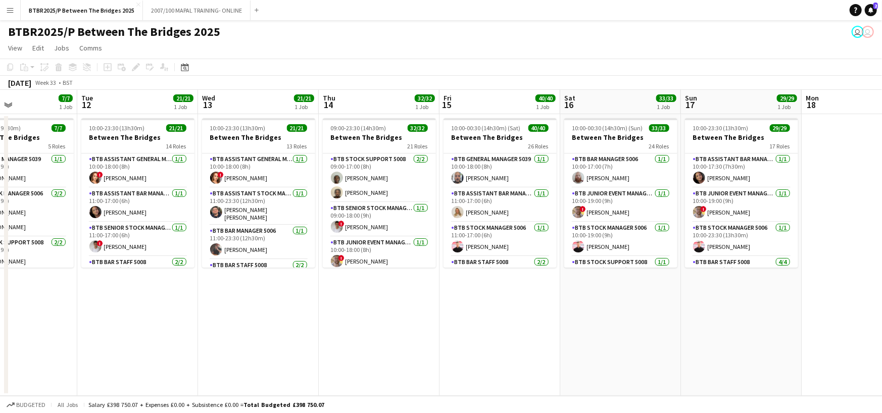
scroll to position [0, 301]
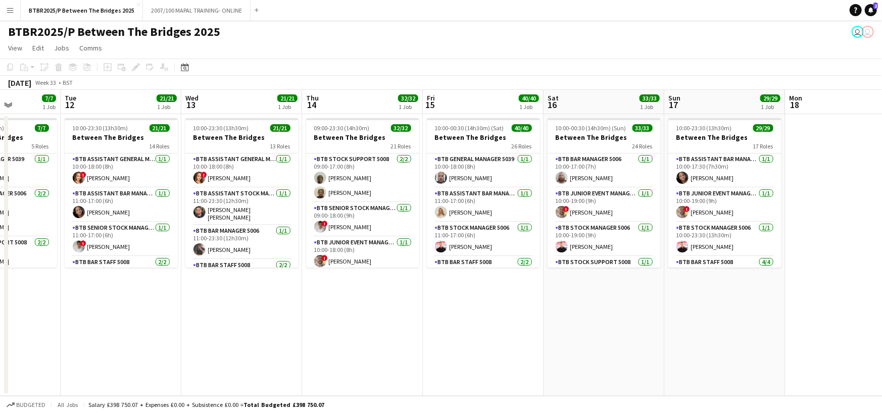
drag, startPoint x: 670, startPoint y: 102, endPoint x: 228, endPoint y: 110, distance: 441.4
click at [228, 110] on app-calendar-viewport "Sat 9 41/41 1 Job Sun 10 28/28 1 Job Mon 11 7/7 1 Job Tue 12 21/21 1 Job Wed 13…" at bounding box center [441, 243] width 882 height 306
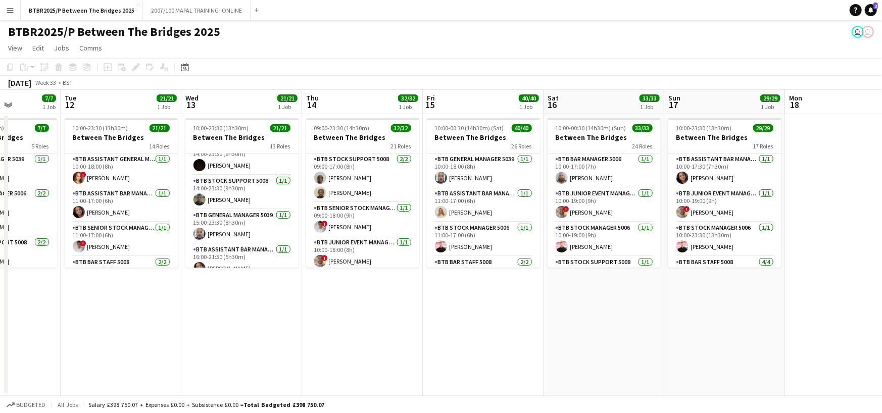
scroll to position [152, 0]
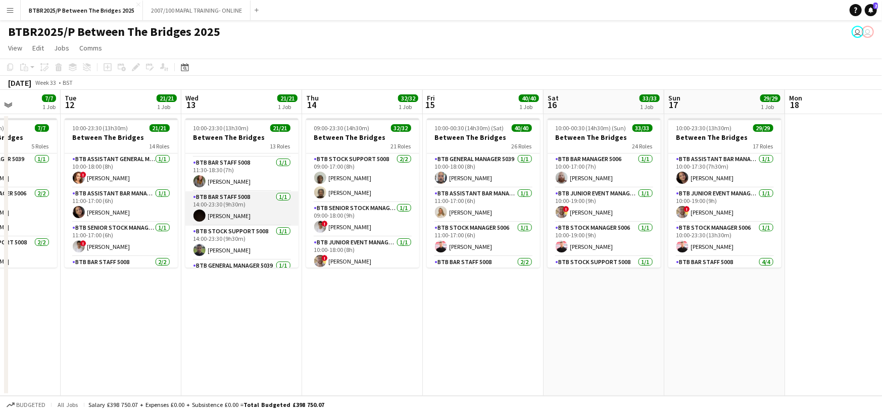
click at [237, 212] on app-card-role "BTB Bar Staff 5008 [DATE] 14:00-23:30 (9h30m) [PERSON_NAME]" at bounding box center [241, 208] width 113 height 34
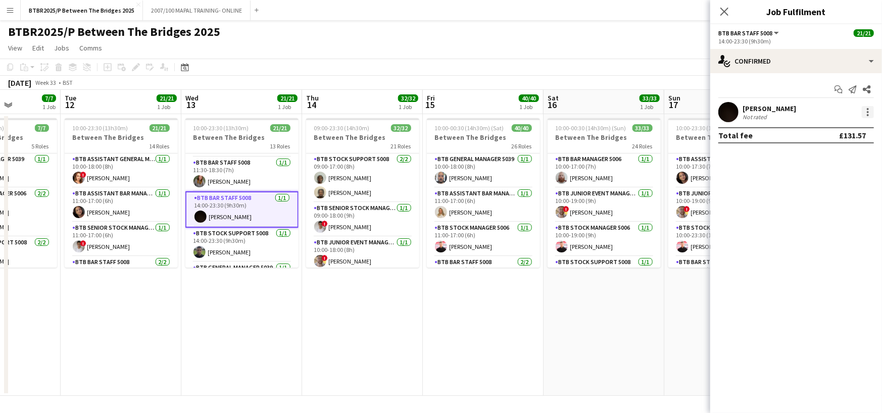
click at [867, 111] on div at bounding box center [868, 112] width 12 height 12
click at [826, 222] on button "Remove" at bounding box center [834, 228] width 79 height 24
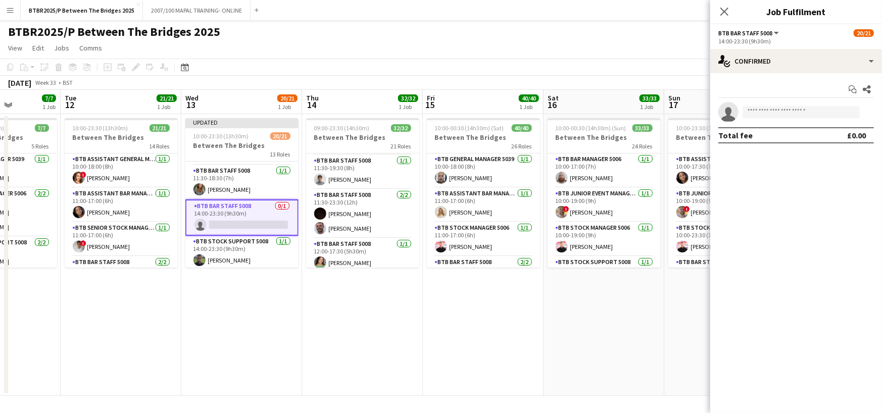
scroll to position [202, 0]
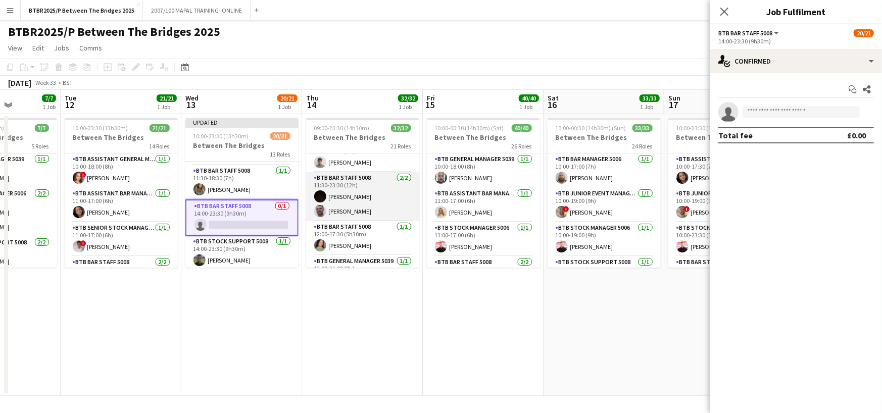
click at [361, 191] on app-card-role "BTB Bar Staff 5008 [DATE] 11:30-23:30 (12h) [PERSON_NAME] [PERSON_NAME]" at bounding box center [362, 196] width 113 height 49
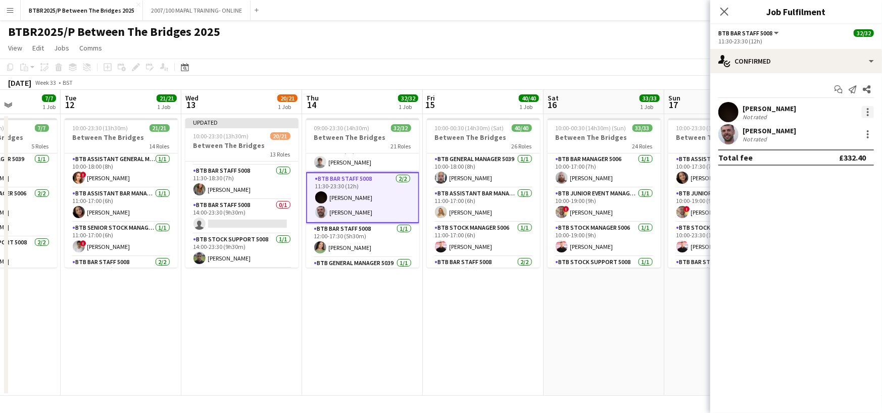
click at [865, 109] on div at bounding box center [868, 112] width 12 height 12
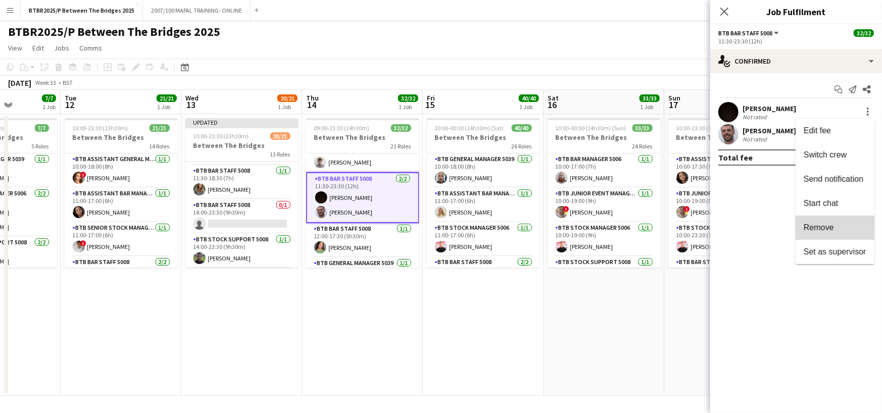
click at [828, 226] on span "Remove" at bounding box center [818, 227] width 30 height 9
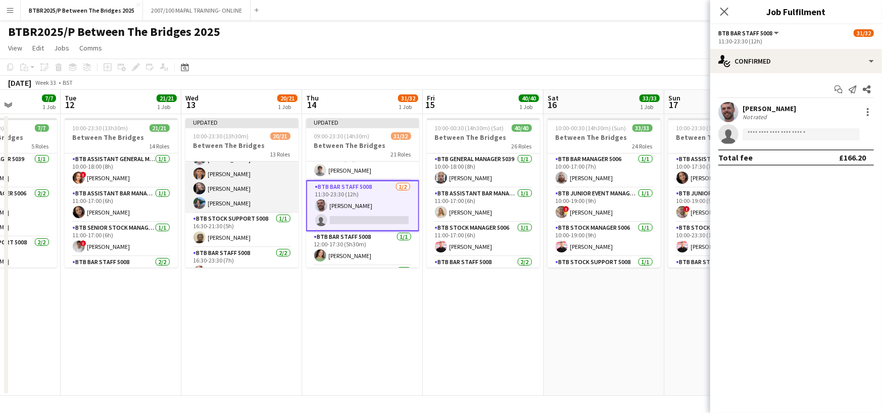
click at [251, 187] on app-card-role "BTB Bar Staff 5008 [DATE] 16:30-21:30 (5h) [PERSON_NAME] [PERSON_NAME] [PERSON_…" at bounding box center [241, 174] width 113 height 78
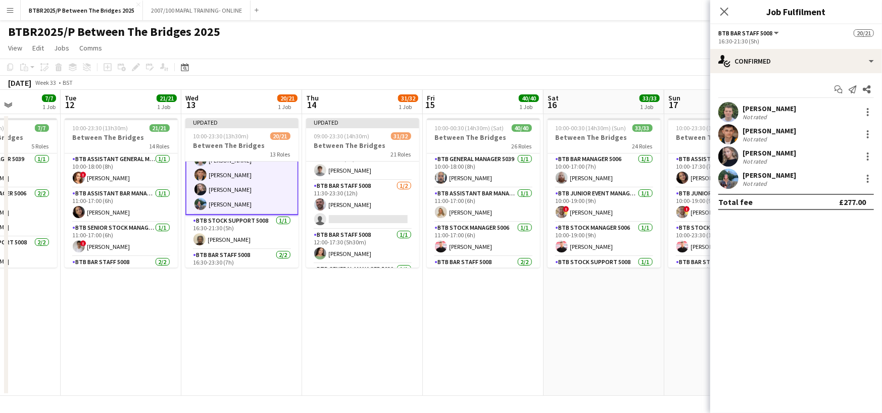
scroll to position [354, 0]
click at [868, 155] on div at bounding box center [868, 156] width 12 height 12
click at [818, 269] on span "Remove" at bounding box center [818, 272] width 30 height 9
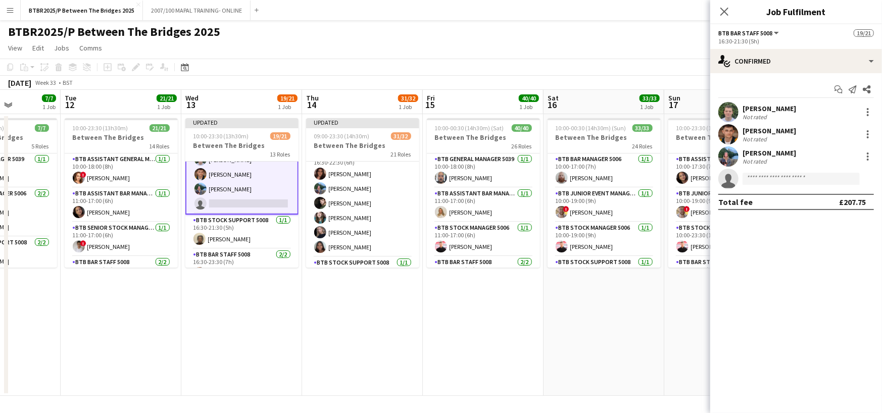
scroll to position [657, 0]
click at [366, 215] on app-card-role "BTB Bar Staff 5008 [DATE] 16:30-22:30 (6h) [PERSON_NAME] Siganou [PERSON_NAME] …" at bounding box center [362, 190] width 113 height 108
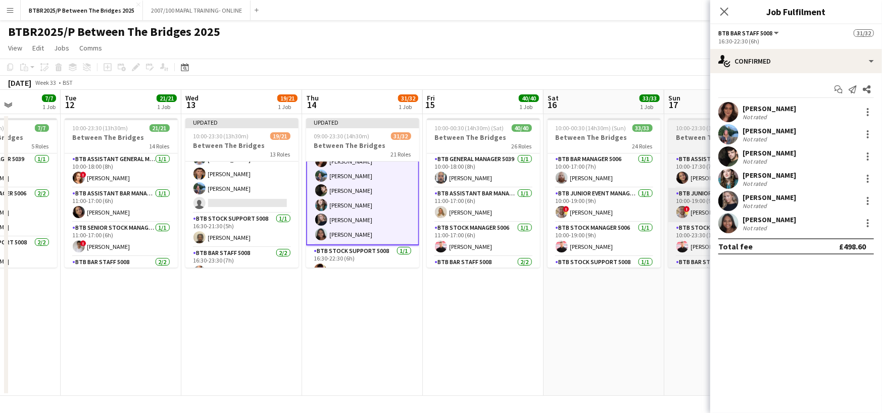
scroll to position [657, 0]
click at [867, 199] on div at bounding box center [868, 201] width 12 height 12
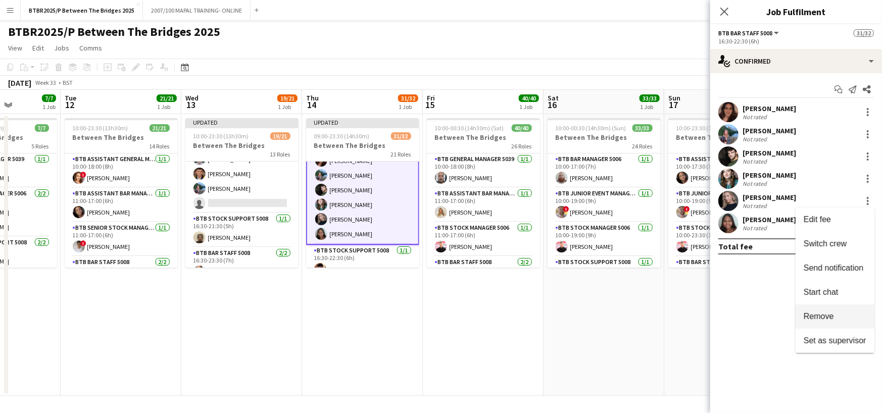
click at [828, 312] on span "Remove" at bounding box center [818, 316] width 30 height 9
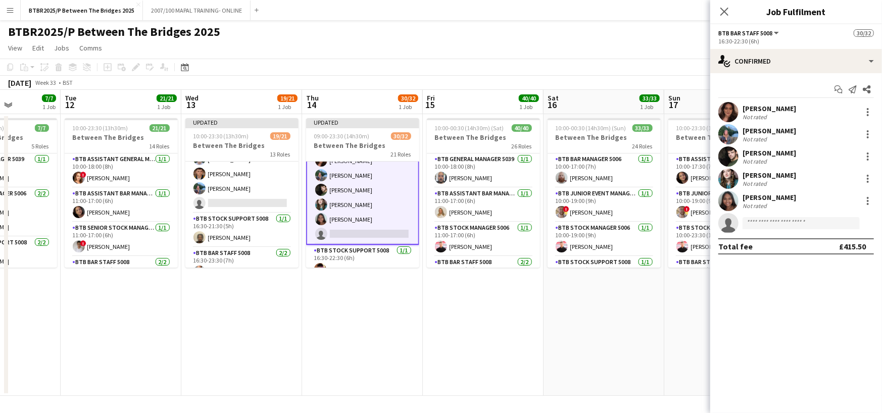
click at [671, 39] on app-page-menu "View Day view expanded Day view collapsed Month view Date picker Jump to [DATE]…" at bounding box center [441, 48] width 882 height 19
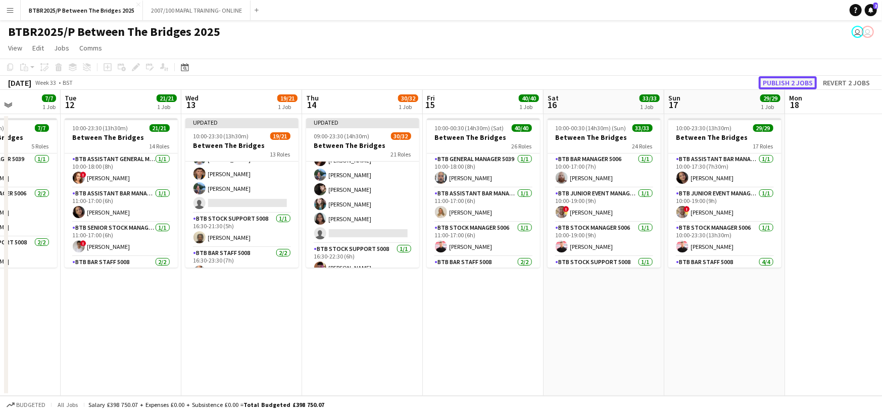
click at [795, 85] on button "Publish 2 jobs" at bounding box center [788, 82] width 58 height 13
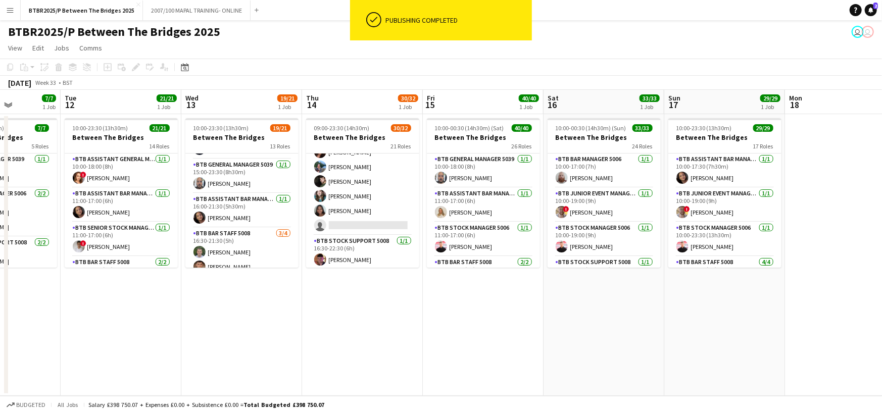
scroll to position [152, 0]
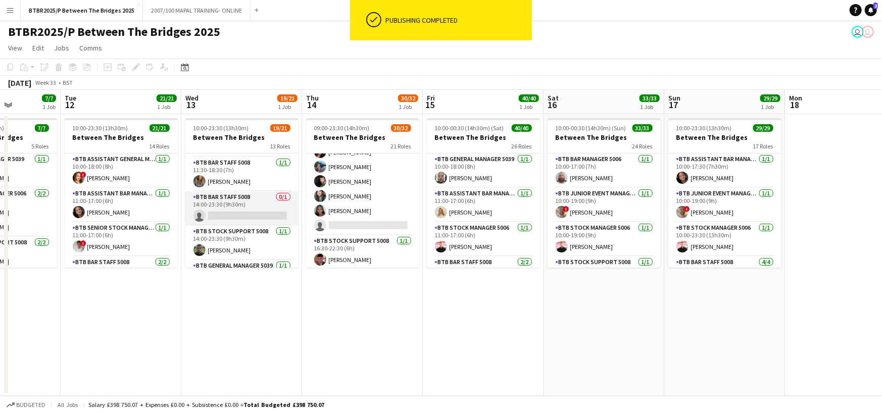
click at [247, 212] on app-card-role "BTB Bar Staff 5008 0/1 14:00-23:30 (9h30m) single-neutral-actions" at bounding box center [241, 208] width 113 height 34
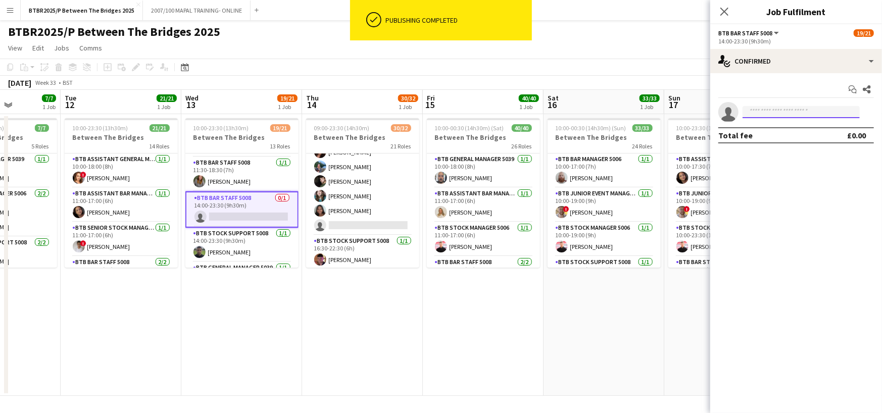
click at [817, 110] on input at bounding box center [800, 112] width 117 height 12
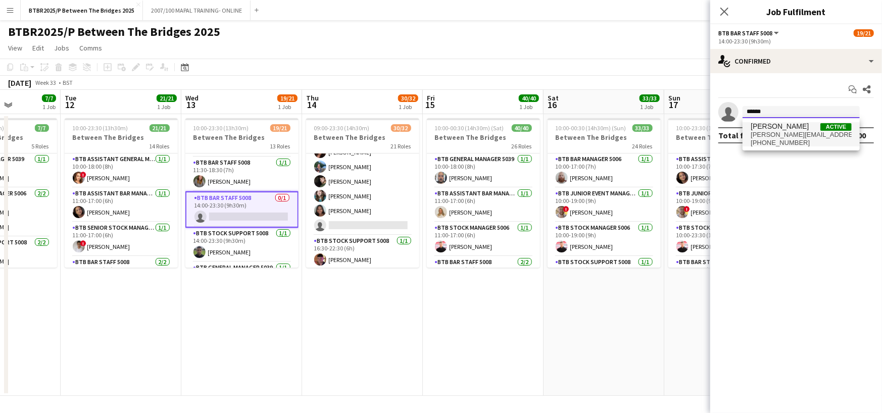
type input "******"
click at [807, 139] on span "[PHONE_NUMBER]" at bounding box center [800, 143] width 101 height 8
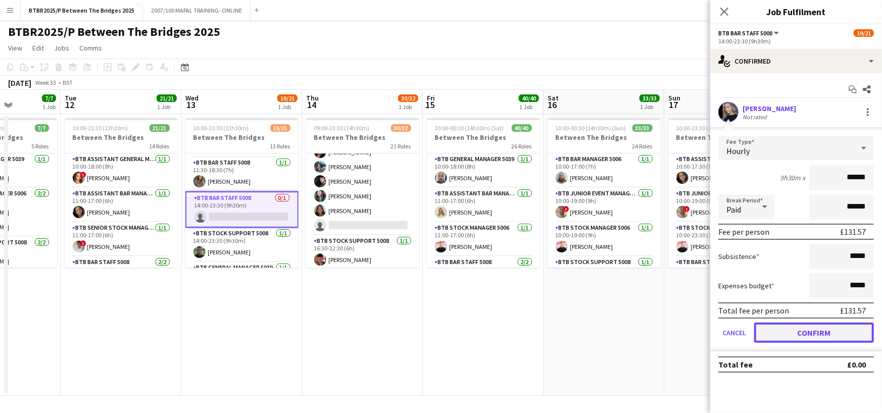
click at [836, 333] on button "Confirm" at bounding box center [814, 333] width 120 height 20
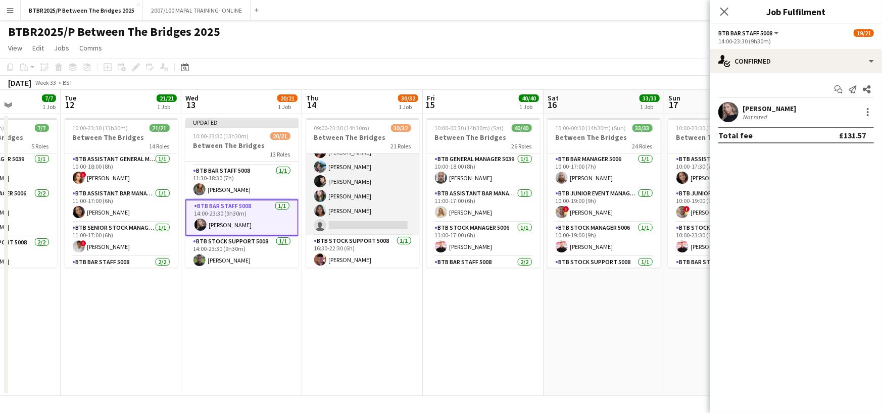
click at [381, 222] on app-card-role "BTB Bar Staff 5008 [DATE] 16:30-22:30 (6h) [PERSON_NAME] Siganou [PERSON_NAME] …" at bounding box center [362, 182] width 113 height 108
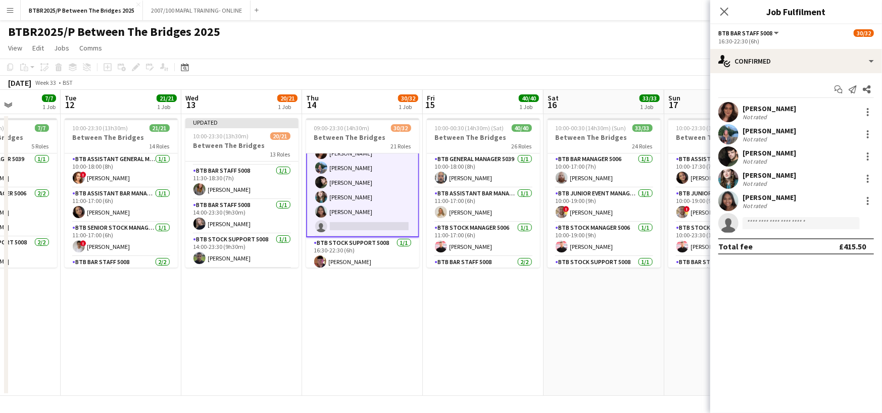
scroll to position [657, 0]
click at [805, 222] on input at bounding box center [800, 223] width 117 height 12
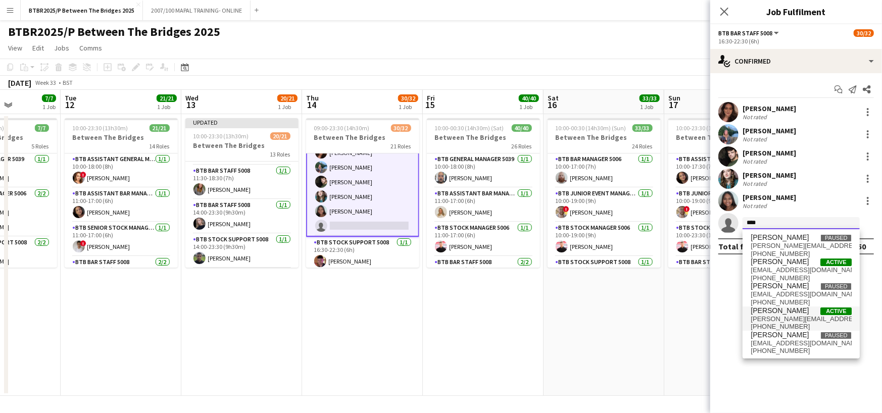
type input "****"
click at [796, 315] on span "[PERSON_NAME][EMAIL_ADDRESS][PERSON_NAME][DOMAIN_NAME]" at bounding box center [800, 319] width 101 height 8
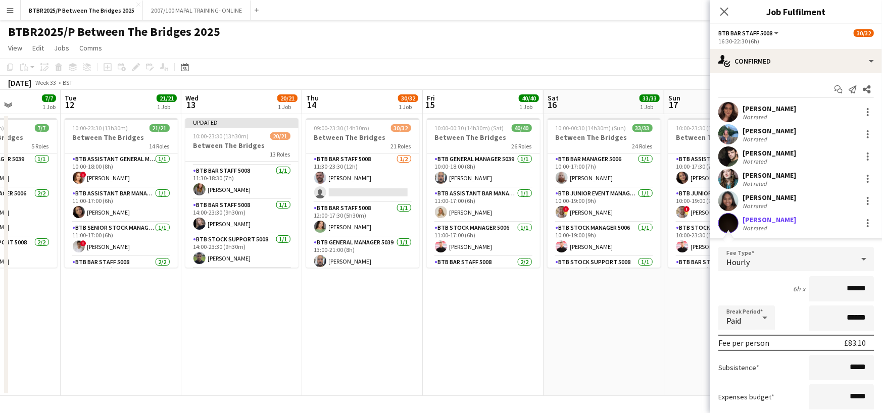
scroll to position [203, 0]
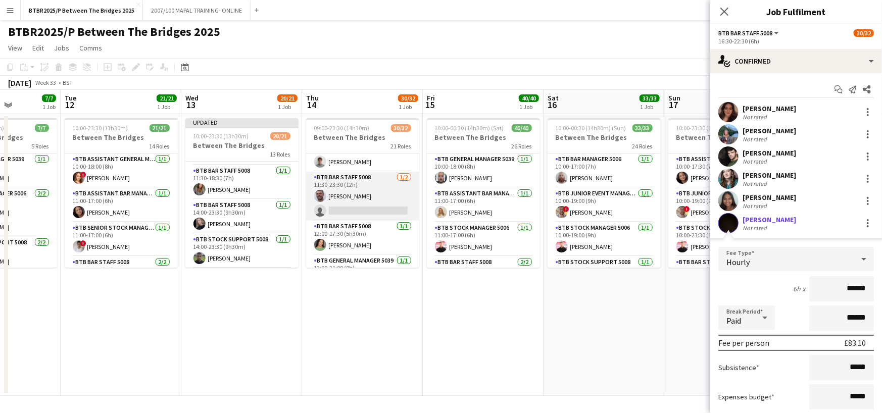
click at [370, 212] on app-card-role "BTB Bar Staff 5008 [DATE] 11:30-23:30 (12h) [PERSON_NAME] single-neutral-actions" at bounding box center [362, 196] width 113 height 49
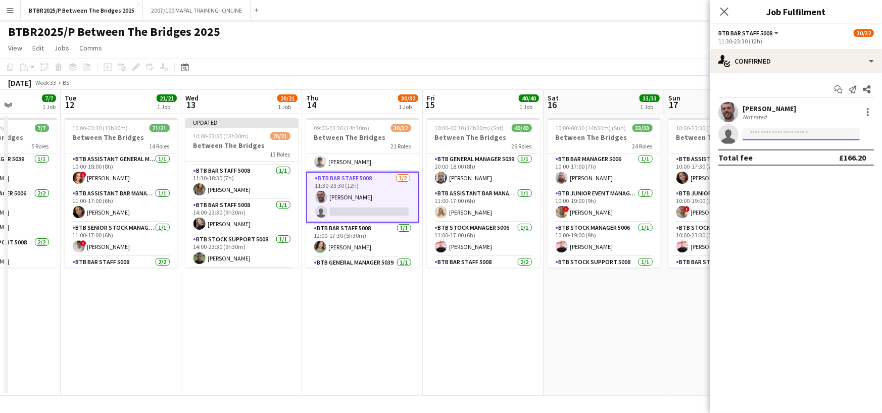
click at [766, 136] on input at bounding box center [800, 134] width 117 height 12
type input "******"
click at [782, 148] on span "[PERSON_NAME]" at bounding box center [779, 148] width 58 height 9
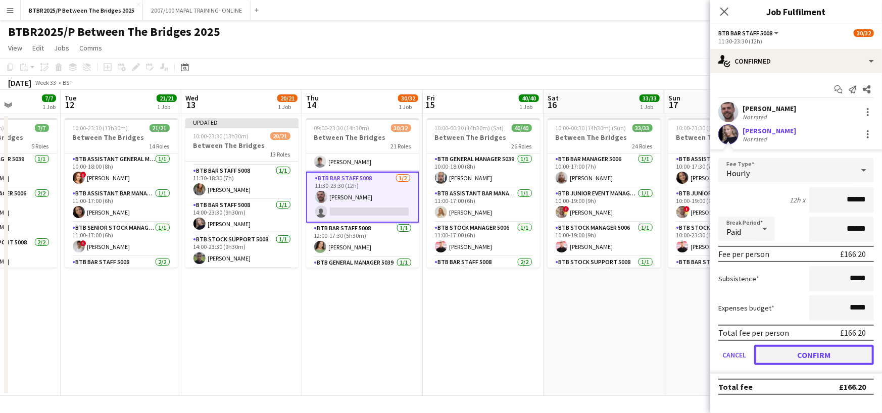
click at [826, 347] on button "Confirm" at bounding box center [814, 355] width 120 height 20
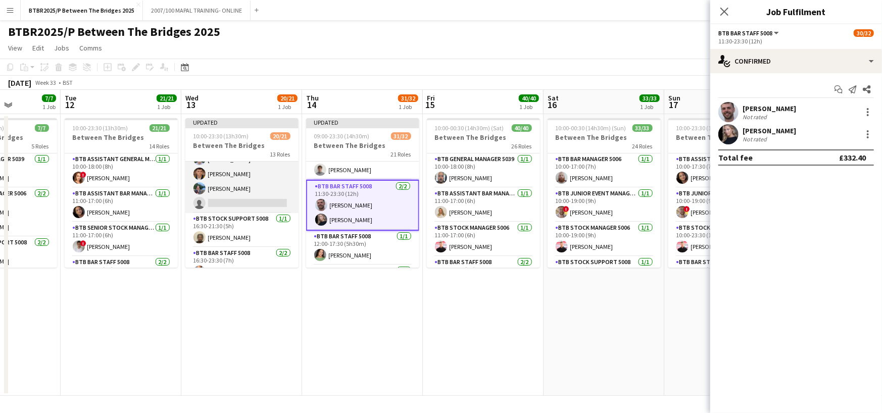
click at [247, 197] on app-card-role "BTB Bar Staff 5008 [DATE] 16:30-21:30 (5h) [PERSON_NAME] [PERSON_NAME] [PERSON_…" at bounding box center [241, 174] width 113 height 78
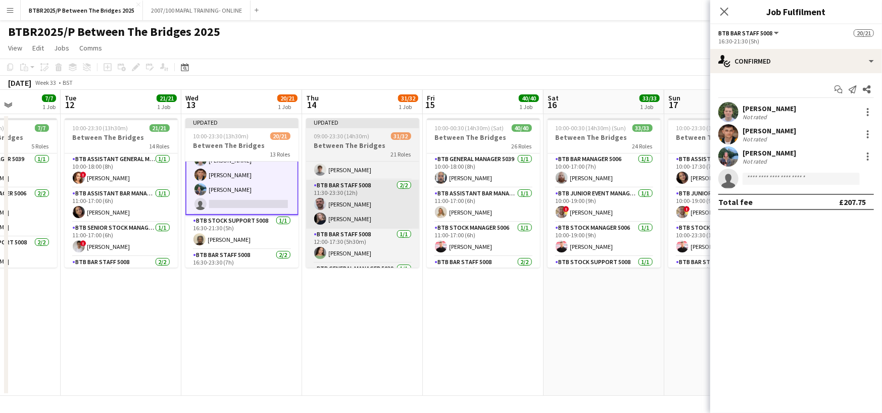
scroll to position [354, 0]
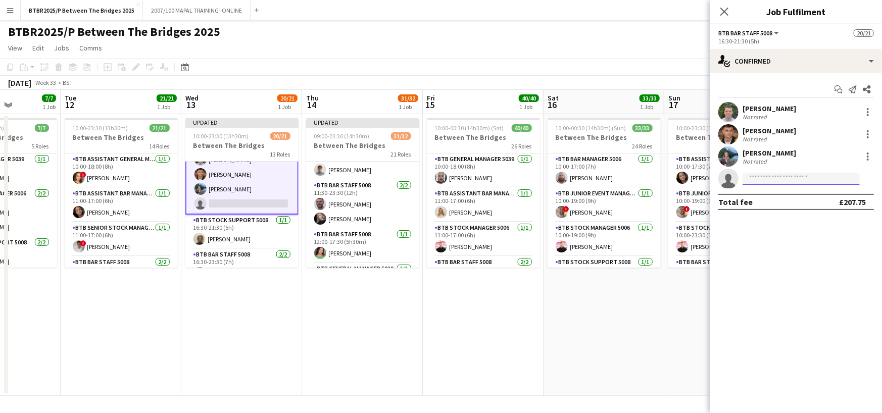
click at [788, 178] on input at bounding box center [800, 179] width 117 height 12
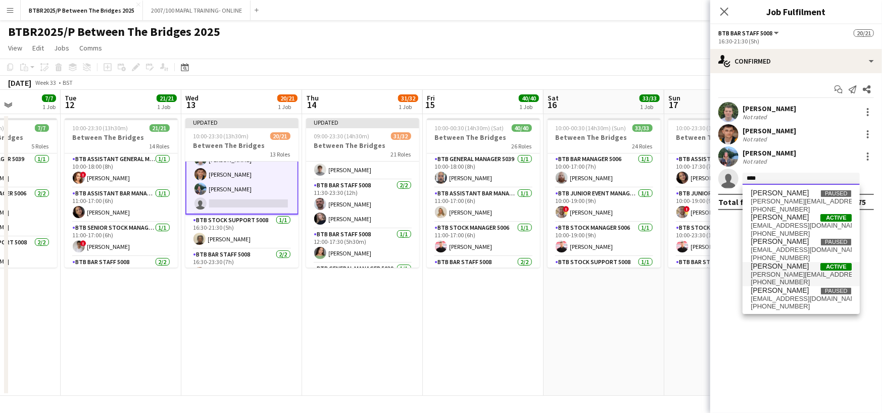
type input "****"
click at [797, 271] on span "[PERSON_NAME][EMAIL_ADDRESS][PERSON_NAME][DOMAIN_NAME]" at bounding box center [800, 275] width 101 height 8
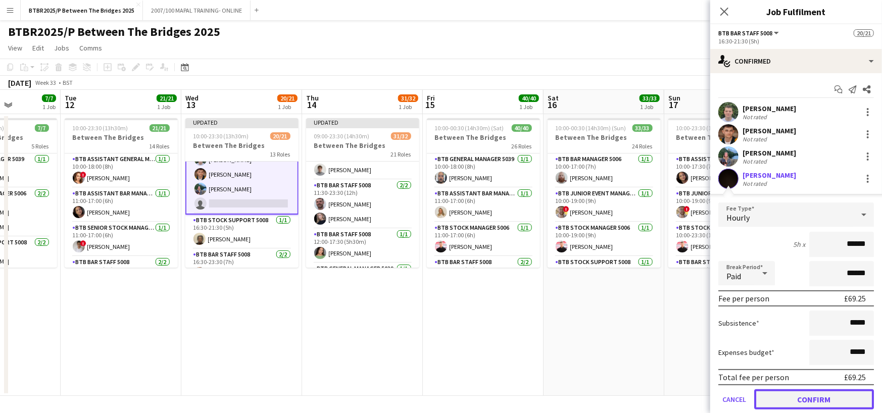
click at [820, 398] on button "Confirm" at bounding box center [814, 399] width 120 height 20
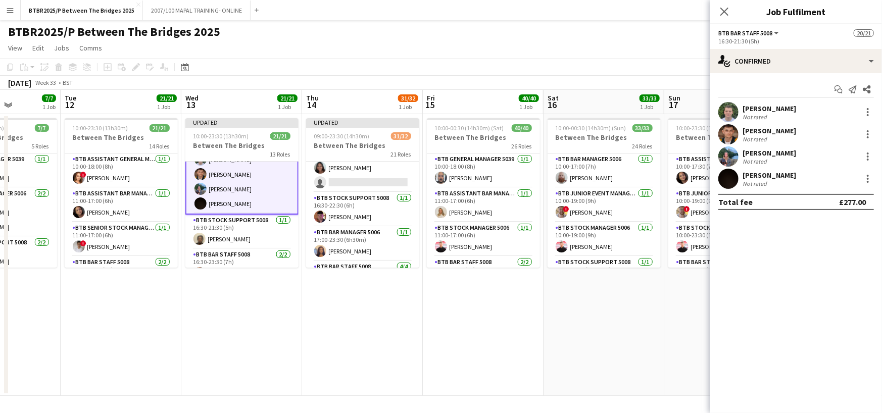
scroll to position [657, 0]
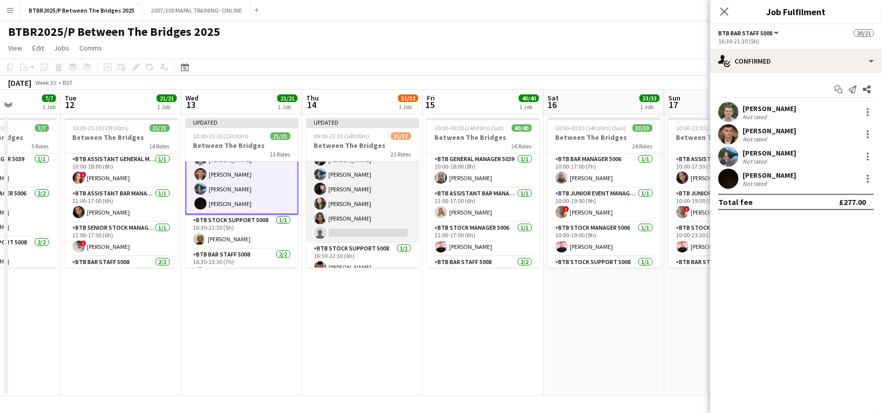
click at [368, 228] on app-card-role "BTB Bar Staff 5008 [DATE] 16:30-22:30 (6h) [PERSON_NAME] Siganou [PERSON_NAME] …" at bounding box center [362, 189] width 113 height 108
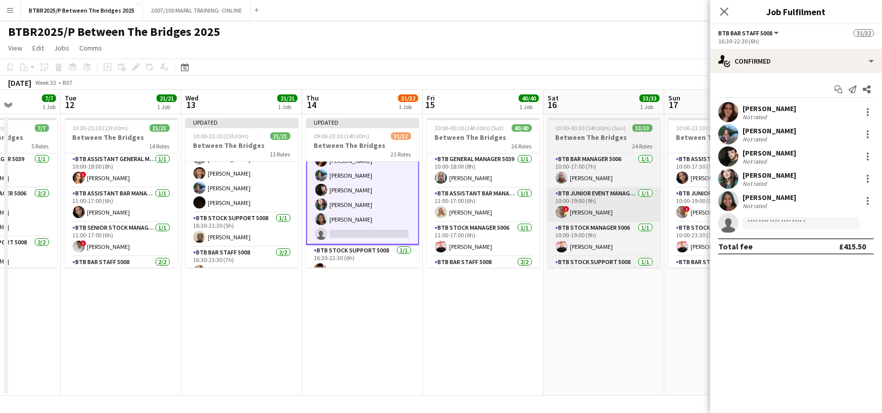
scroll to position [658, 0]
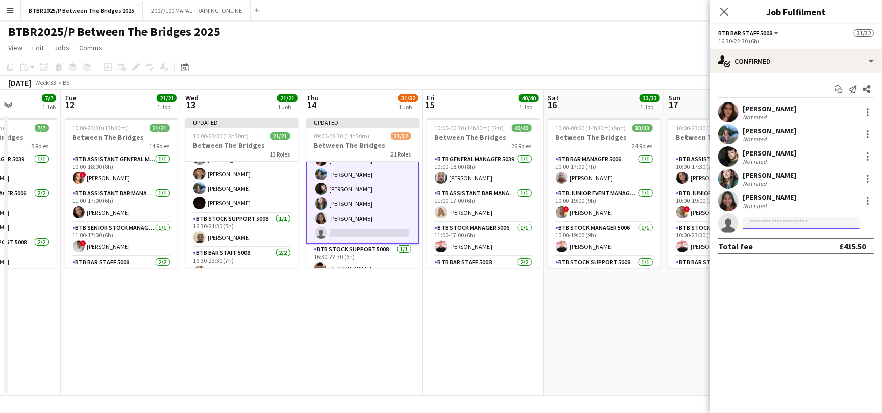
click at [771, 228] on input at bounding box center [800, 223] width 117 height 12
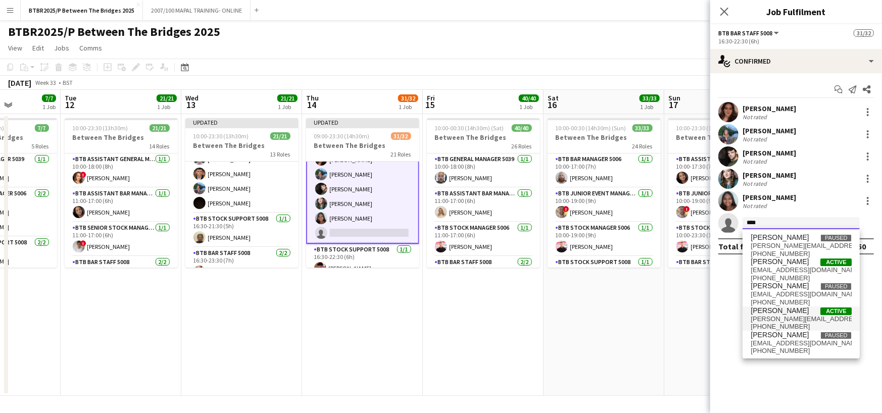
type input "****"
click at [802, 316] on span "[PERSON_NAME][EMAIL_ADDRESS][PERSON_NAME][DOMAIN_NAME]" at bounding box center [800, 319] width 101 height 8
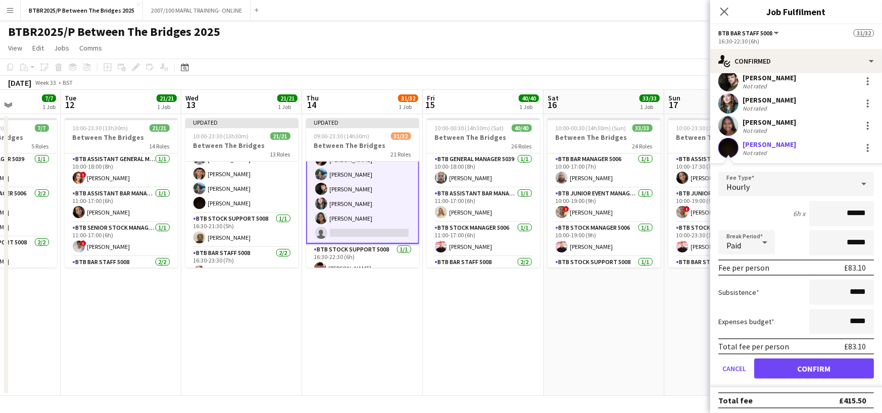
scroll to position [77, 0]
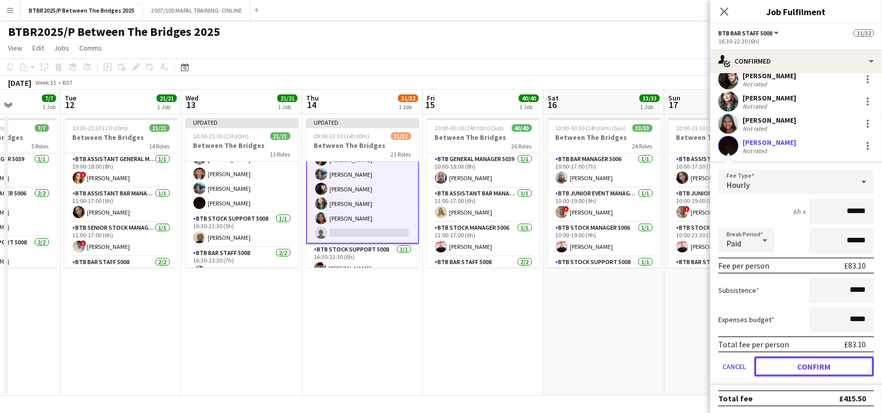
click at [807, 366] on button "Confirm" at bounding box center [814, 367] width 120 height 20
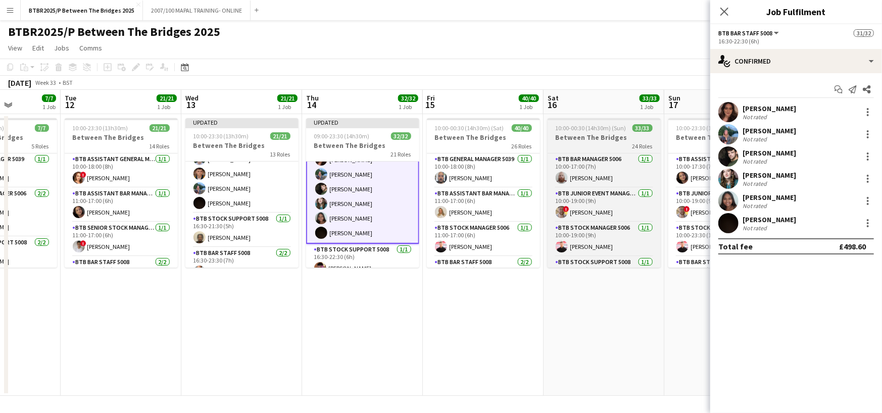
scroll to position [0, 0]
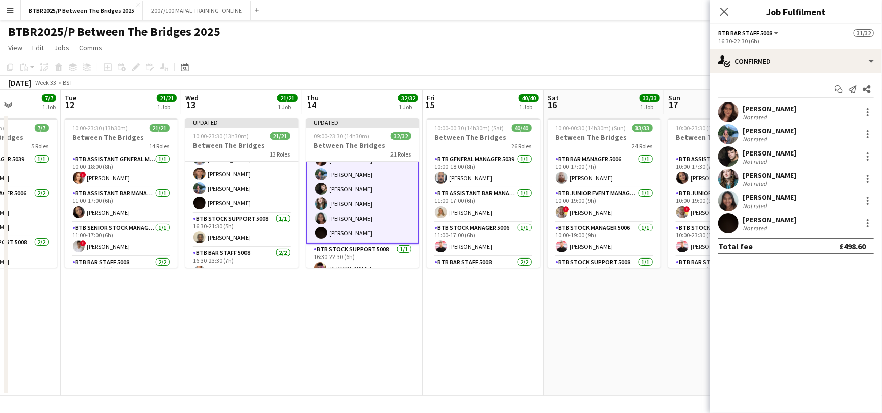
click at [668, 76] on div "[DATE] Week 33 • BST Publish 1 job Revert 1 job" at bounding box center [441, 83] width 882 height 14
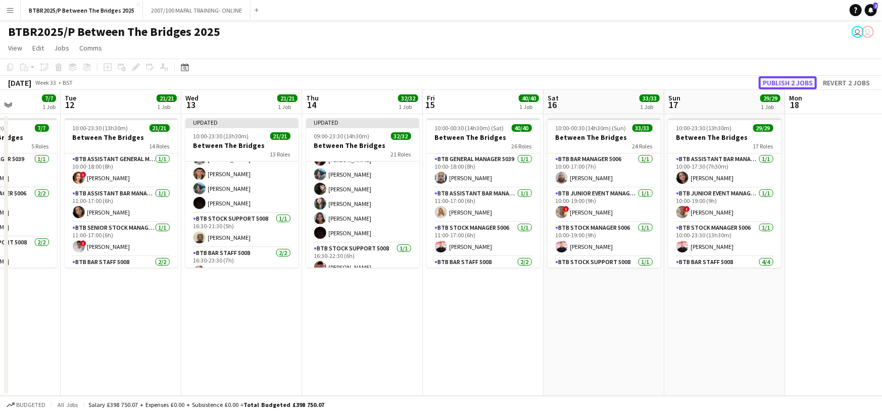
click at [802, 81] on button "Publish 2 jobs" at bounding box center [788, 82] width 58 height 13
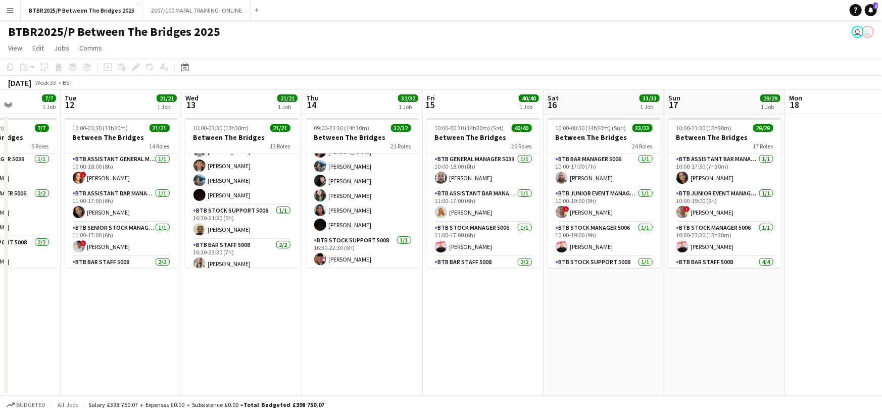
click at [4, 11] on button "Menu" at bounding box center [10, 10] width 20 height 20
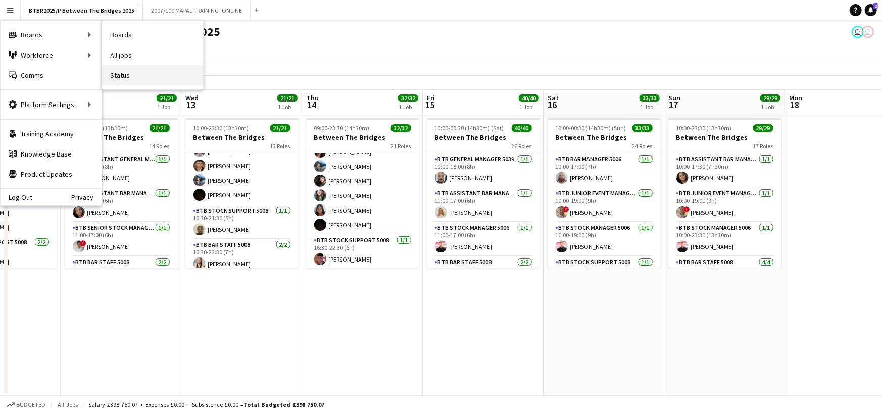
click at [130, 76] on link "Status" at bounding box center [152, 75] width 101 height 20
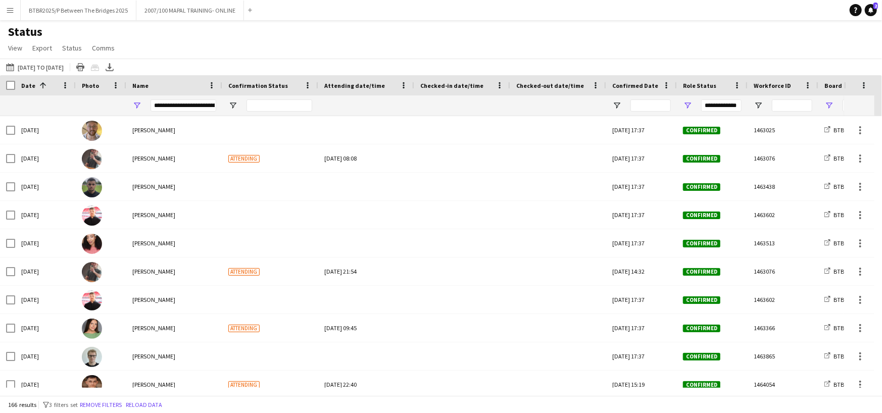
click at [184, 105] on div "**********" at bounding box center [183, 105] width 66 height 12
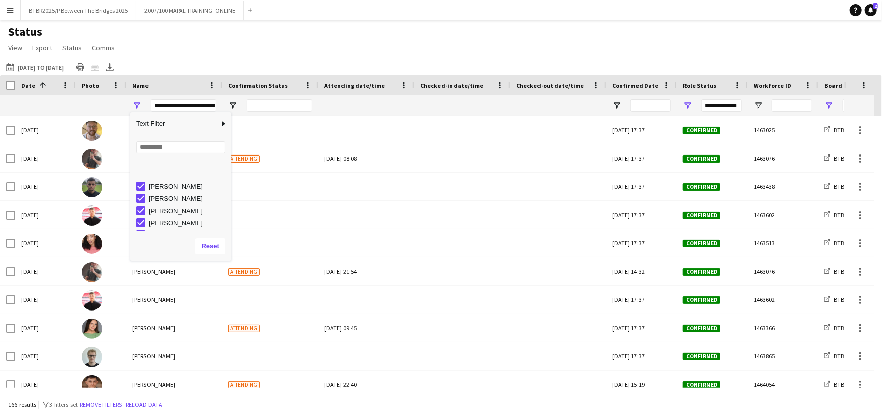
scroll to position [419, 0]
click at [48, 71] on button "[DATE] to [DATE] [DATE] to [DATE]" at bounding box center [35, 67] width 62 height 12
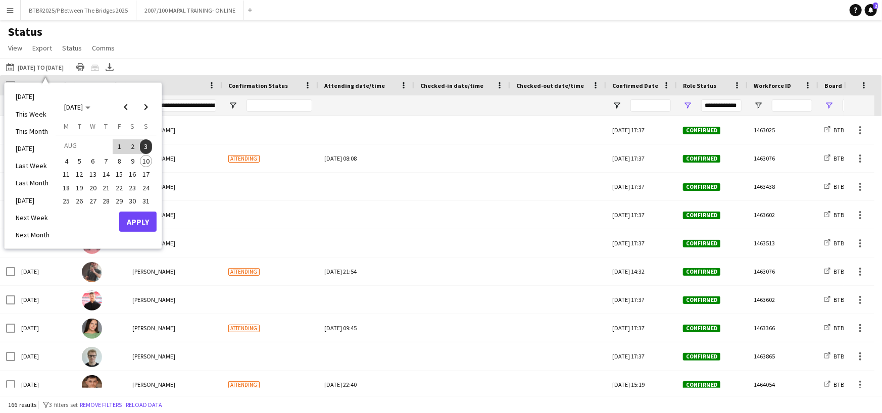
click at [67, 160] on span "4" at bounding box center [66, 161] width 12 height 12
click at [144, 161] on span "10" at bounding box center [146, 161] width 12 height 12
click at [137, 222] on button "Apply" at bounding box center [137, 222] width 37 height 20
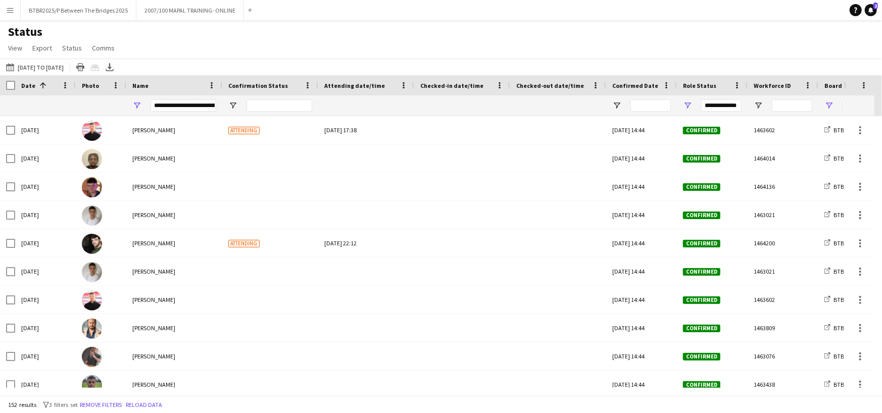
click at [190, 106] on div "**********" at bounding box center [183, 105] width 66 height 12
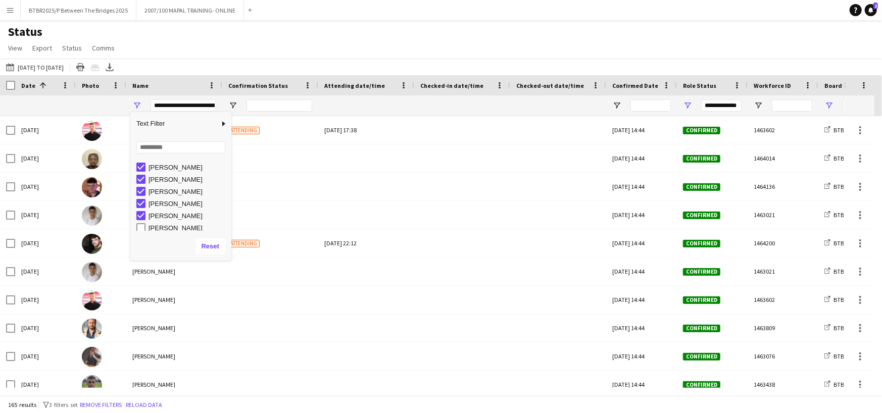
scroll to position [354, 0]
type input "**********"
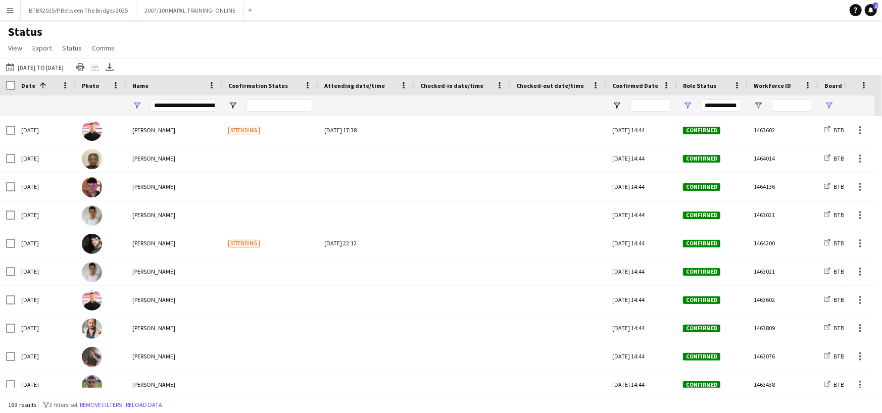
click at [216, 53] on div "Status View Views Default view BTB upload workforce New starters Payroll checks…" at bounding box center [441, 41] width 882 height 34
click at [114, 65] on icon "Export XLSX" at bounding box center [110, 67] width 8 height 8
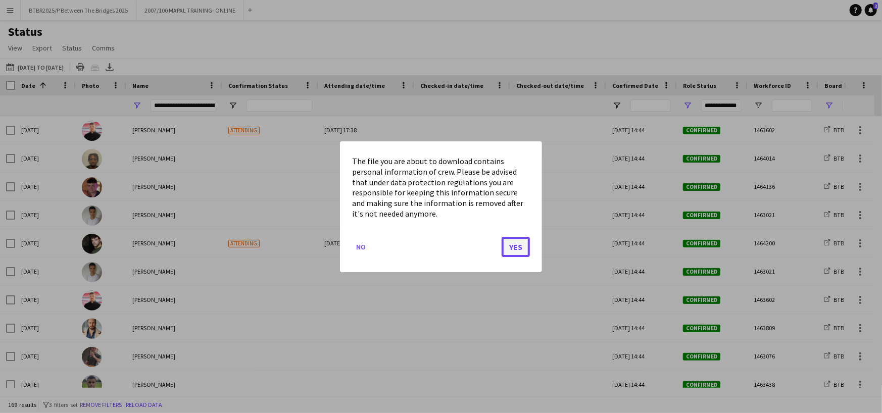
click at [520, 246] on button "Yes" at bounding box center [515, 246] width 28 height 20
